Goal: Task Accomplishment & Management: Use online tool/utility

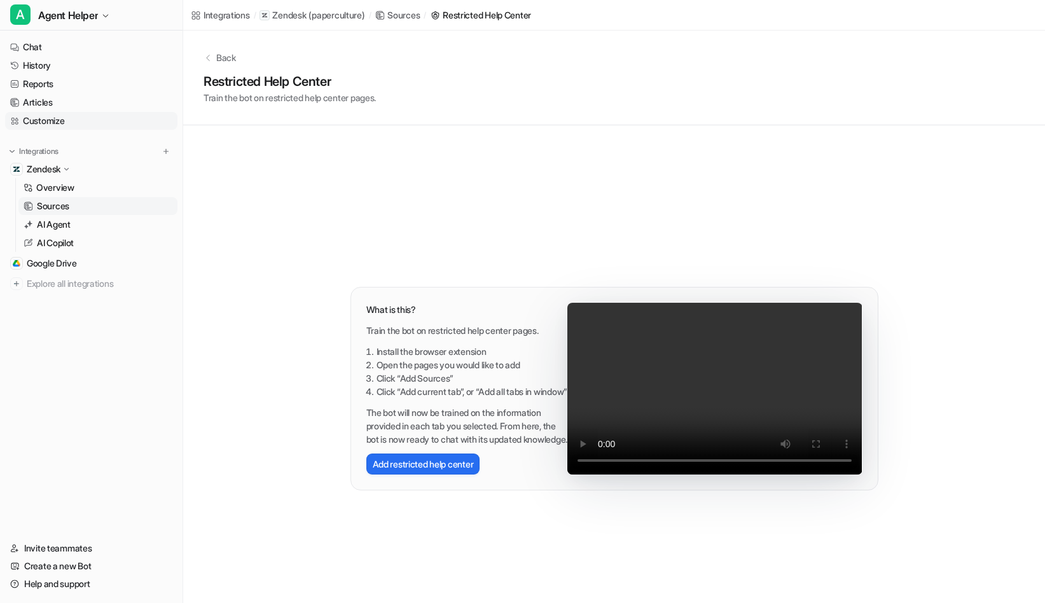
click at [52, 127] on link "Customize" at bounding box center [91, 121] width 172 height 18
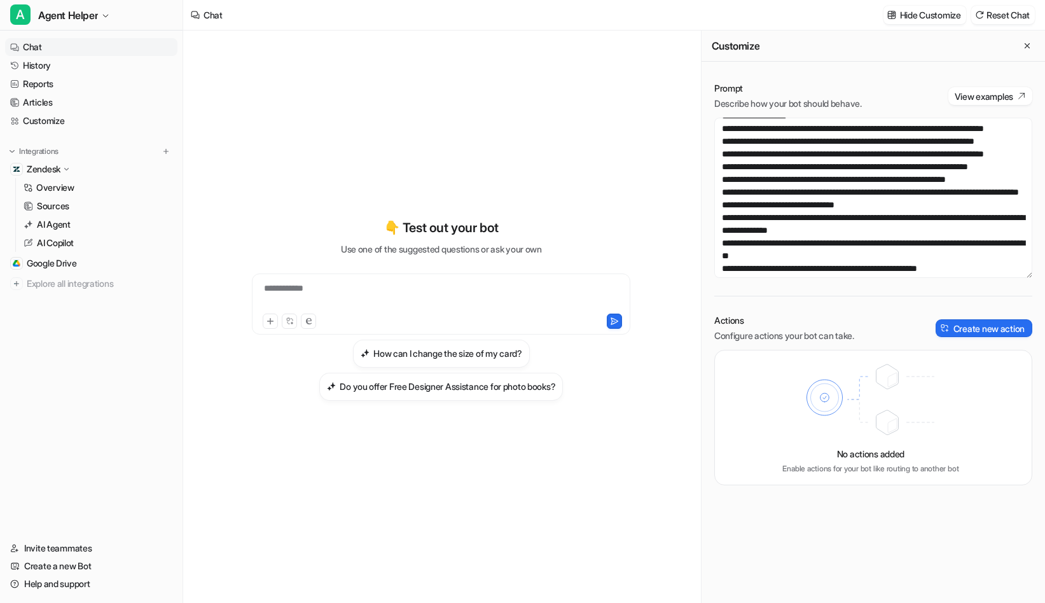
scroll to position [1910, 0]
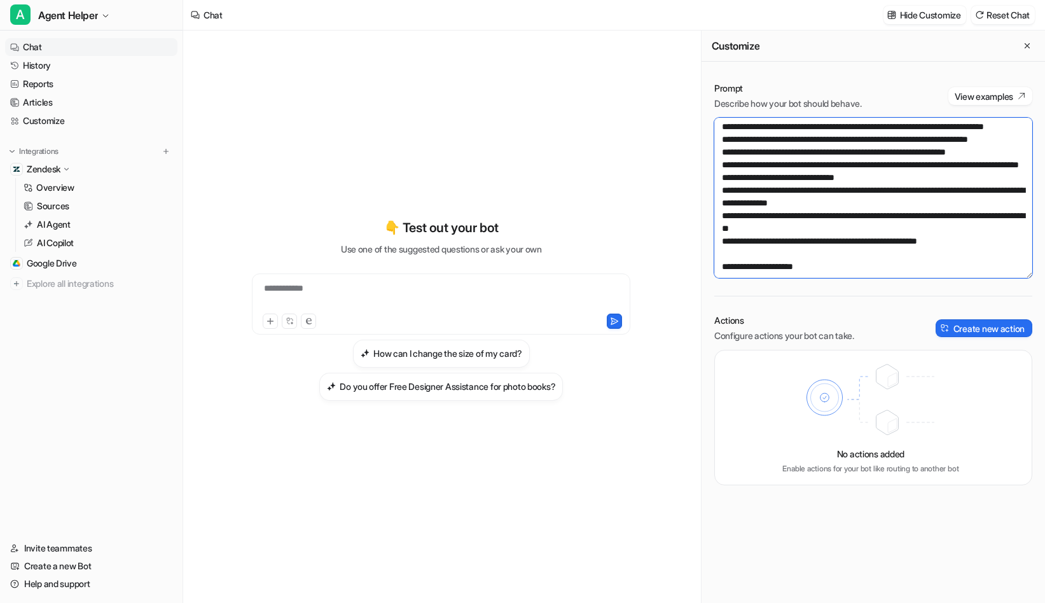
click at [853, 214] on textarea at bounding box center [874, 198] width 318 height 160
click at [162, 35] on nav "Chat History Reports Articles Customize Integrations Zendesk Overview Sources A…" at bounding box center [91, 281] width 183 height 496
